Goal: Information Seeking & Learning: Learn about a topic

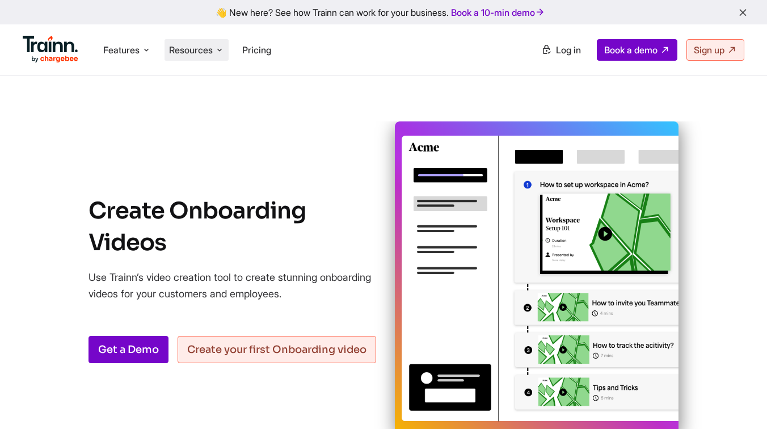
click at [196, 51] on span "Resources" at bounding box center [191, 50] width 44 height 12
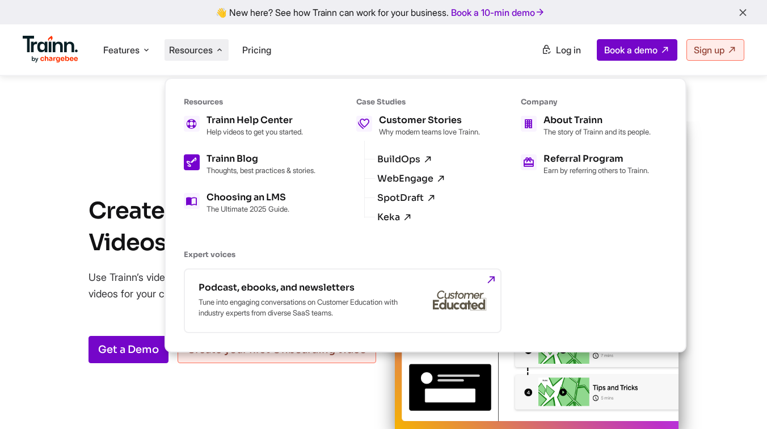
drag, startPoint x: 239, startPoint y: 146, endPoint x: 239, endPoint y: 159, distance: 13.1
click at [239, 146] on ul "Trainn Help Center Help videos to get you started. Trainn Blog Thoughts, best p…" at bounding box center [250, 165] width 132 height 98
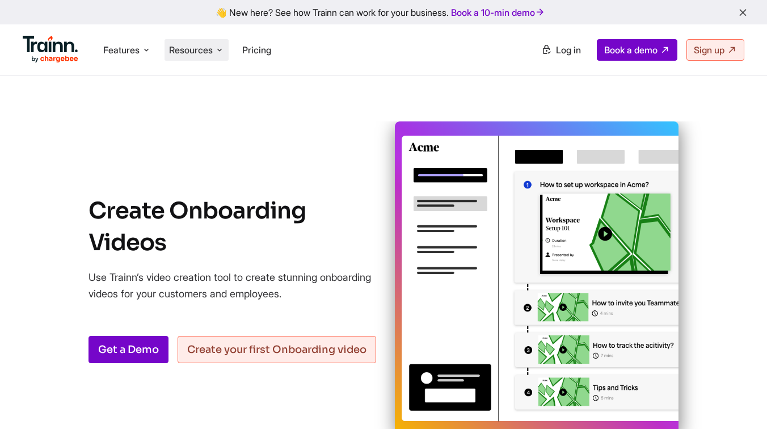
click at [206, 54] on span "Resources" at bounding box center [191, 50] width 44 height 12
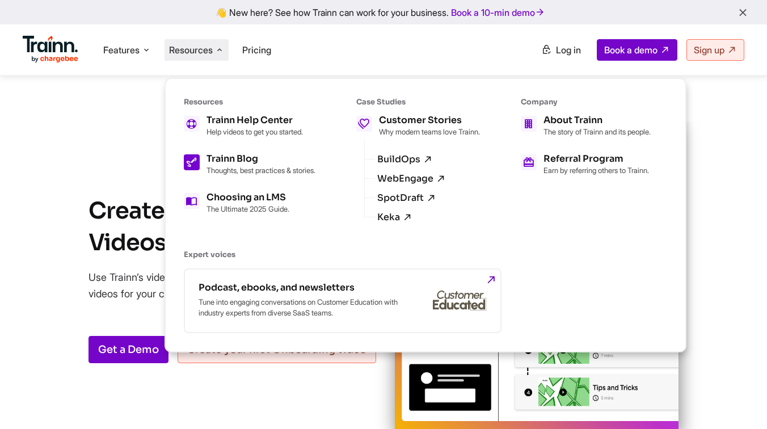
click at [216, 159] on div "Trainn Blog" at bounding box center [261, 158] width 109 height 9
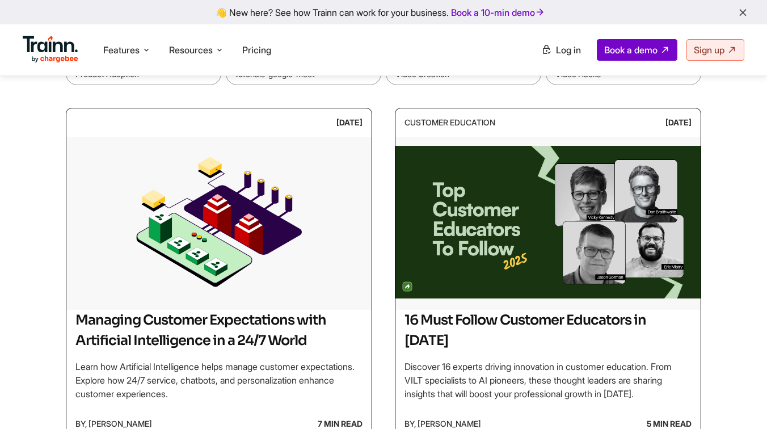
scroll to position [237, 0]
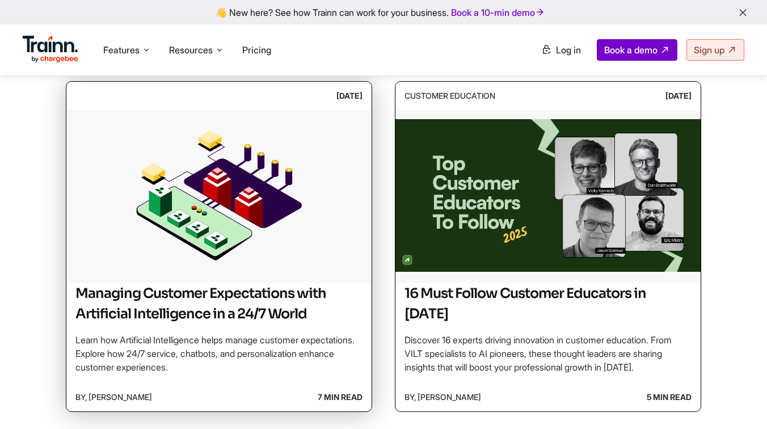
click at [257, 214] on img at bounding box center [218, 195] width 305 height 170
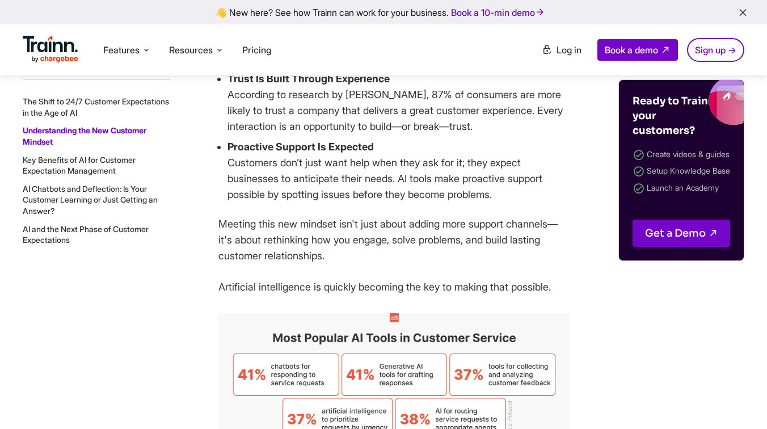
scroll to position [1476, 0]
